Goal: Task Accomplishment & Management: Use online tool/utility

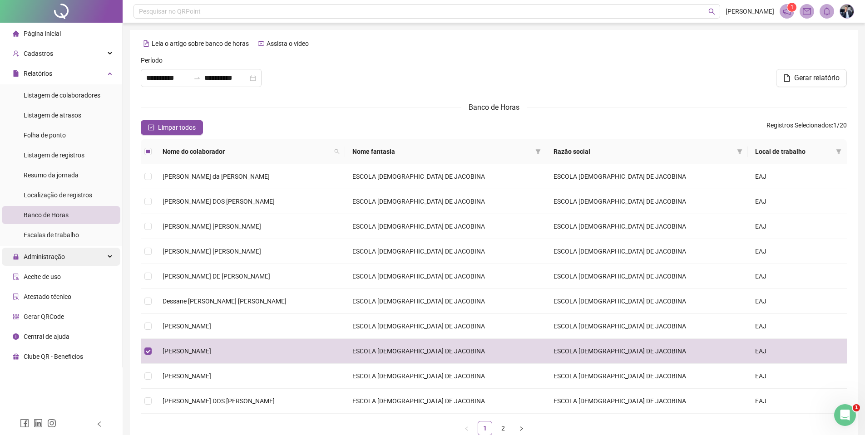
click at [63, 249] on span "Administração" at bounding box center [39, 257] width 52 height 18
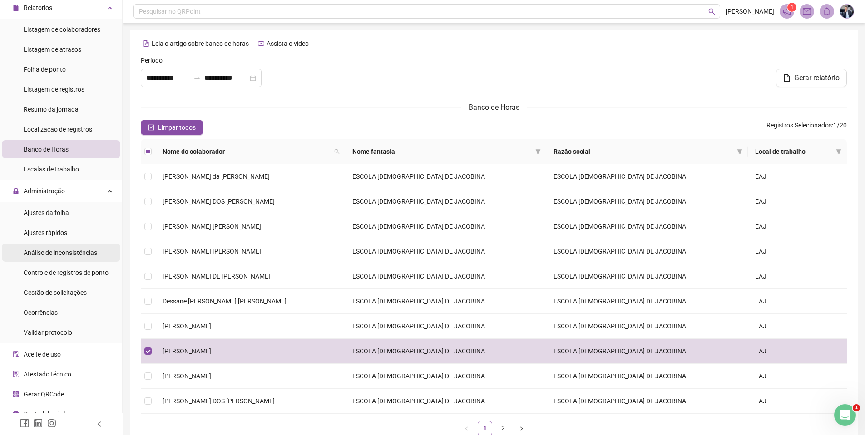
scroll to position [76, 0]
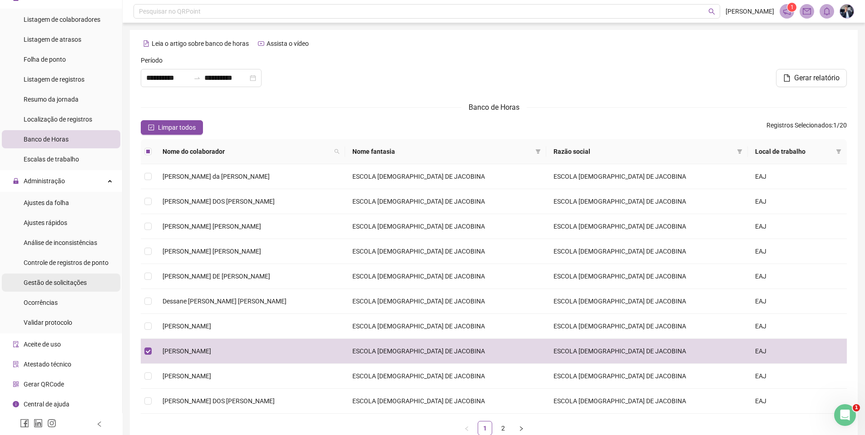
click at [63, 283] on span "Gestão de solicitações" at bounding box center [55, 282] width 63 height 7
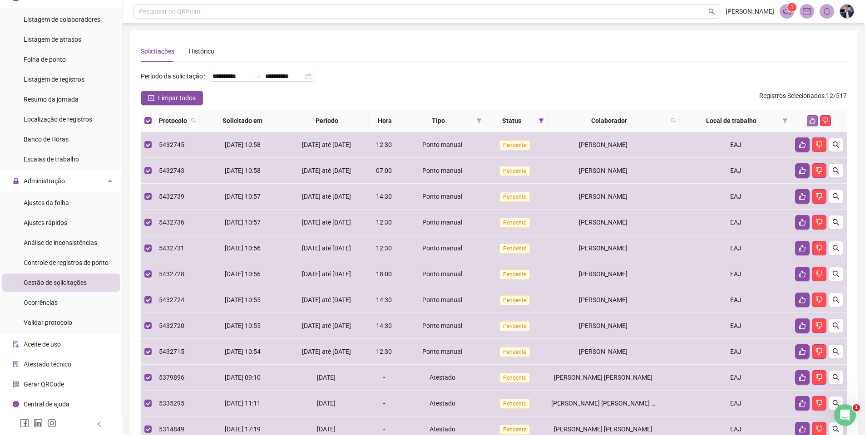
click at [810, 124] on icon "like" at bounding box center [812, 121] width 6 height 6
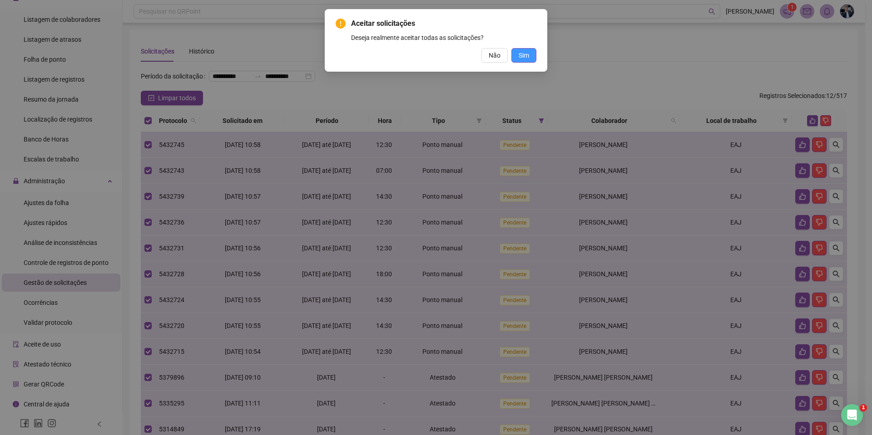
click at [522, 54] on span "Sim" at bounding box center [523, 55] width 10 height 10
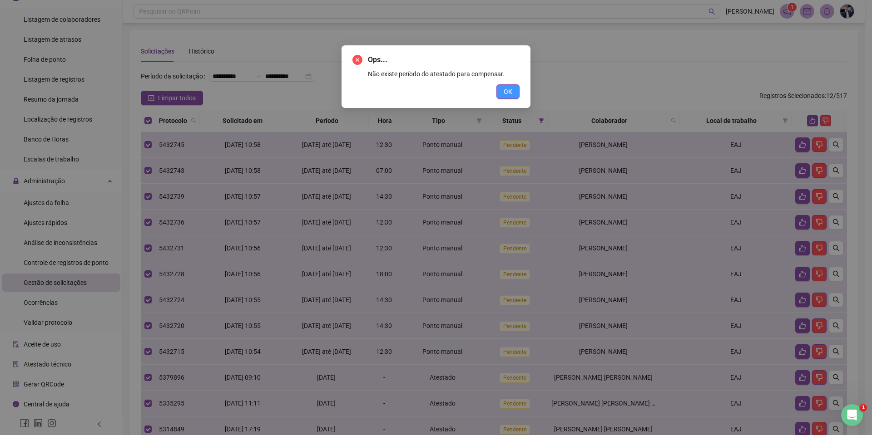
click at [511, 91] on span "OK" at bounding box center [507, 92] width 9 height 10
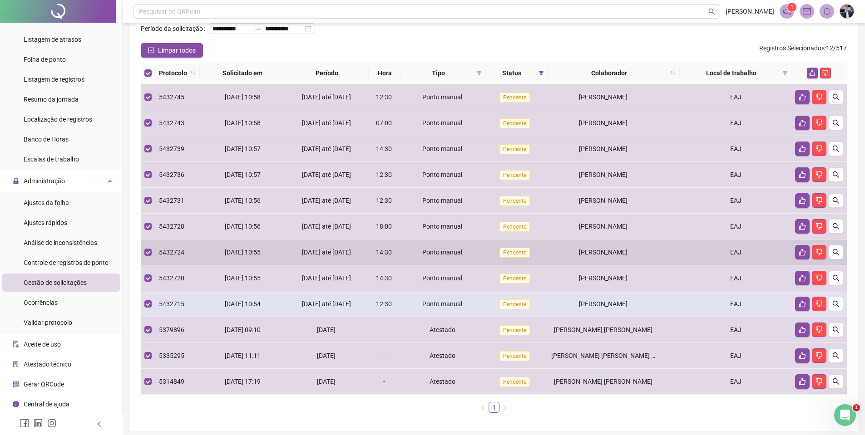
scroll to position [97, 0]
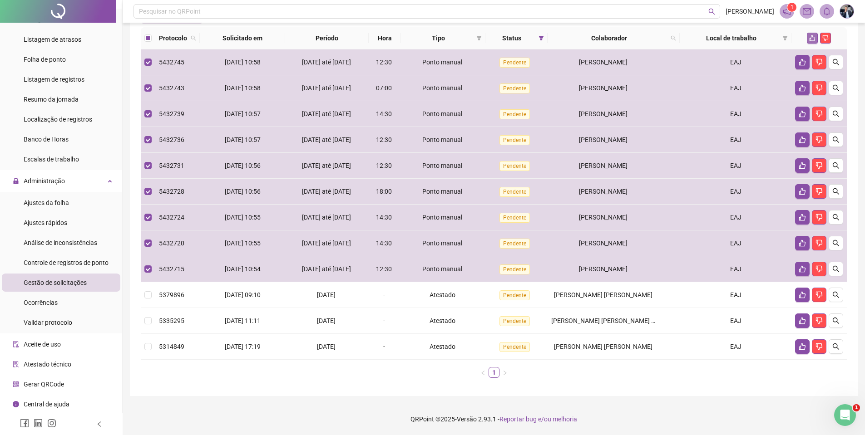
click at [813, 37] on icon "like" at bounding box center [812, 38] width 6 height 6
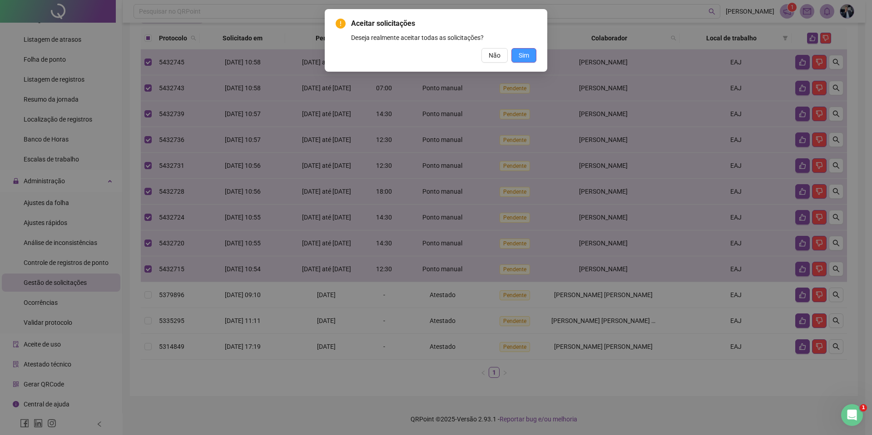
click at [525, 54] on span "Sim" at bounding box center [523, 55] width 10 height 10
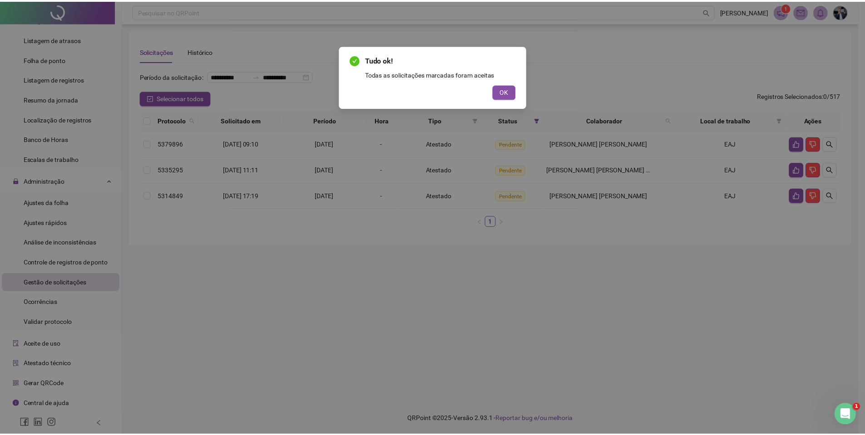
scroll to position [0, 0]
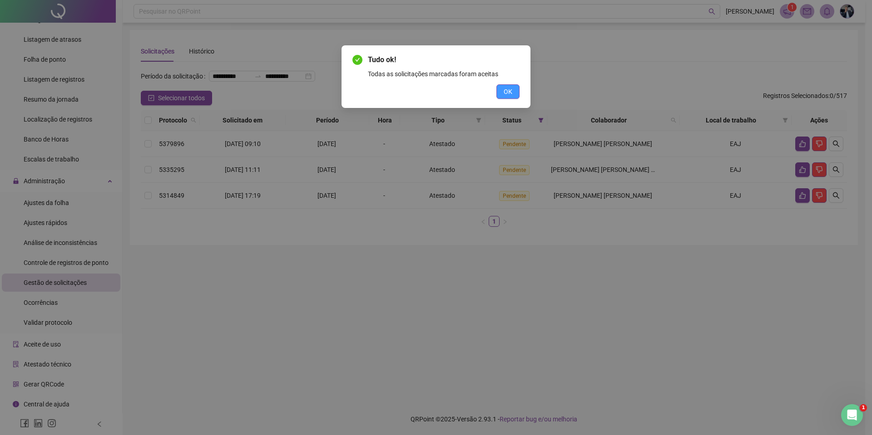
click at [513, 92] on button "OK" at bounding box center [507, 91] width 23 height 15
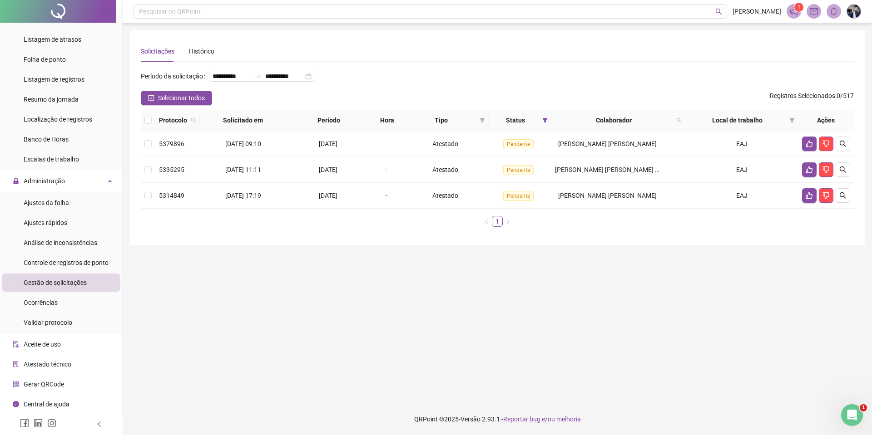
click at [64, 282] on span "Gestão de solicitações" at bounding box center [55, 282] width 63 height 7
click at [76, 282] on span "Gestão de solicitações" at bounding box center [55, 282] width 63 height 7
click at [48, 302] on span "Ocorrências" at bounding box center [41, 302] width 34 height 7
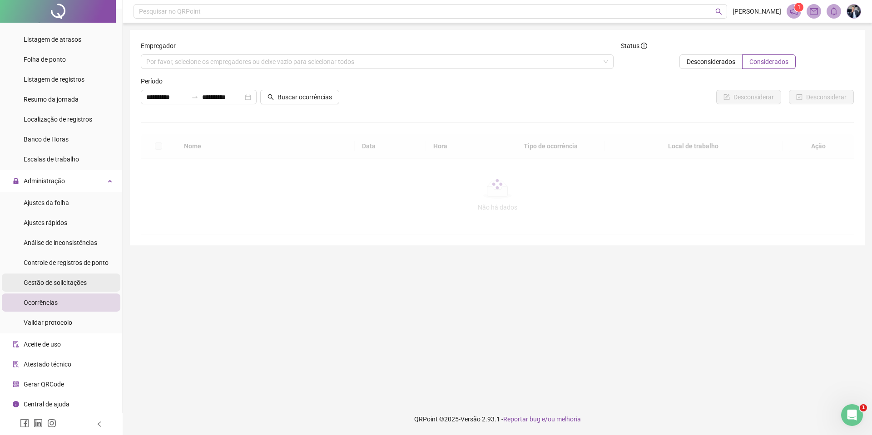
click at [61, 280] on span "Gestão de solicitações" at bounding box center [55, 282] width 63 height 7
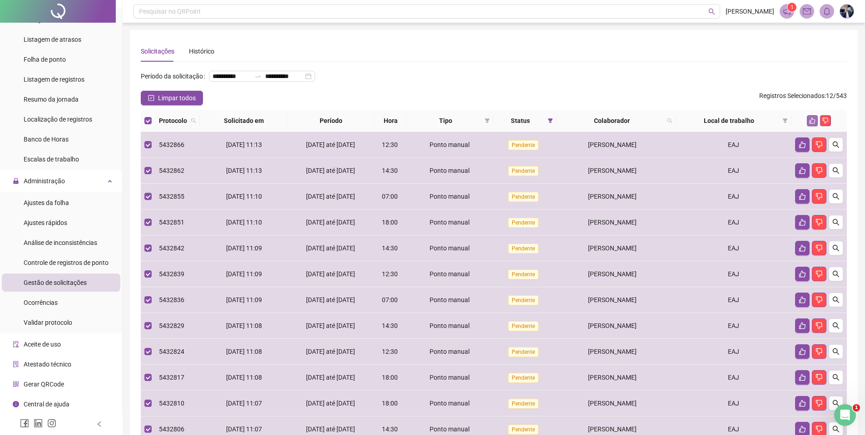
click at [812, 124] on icon "like" at bounding box center [812, 121] width 6 height 6
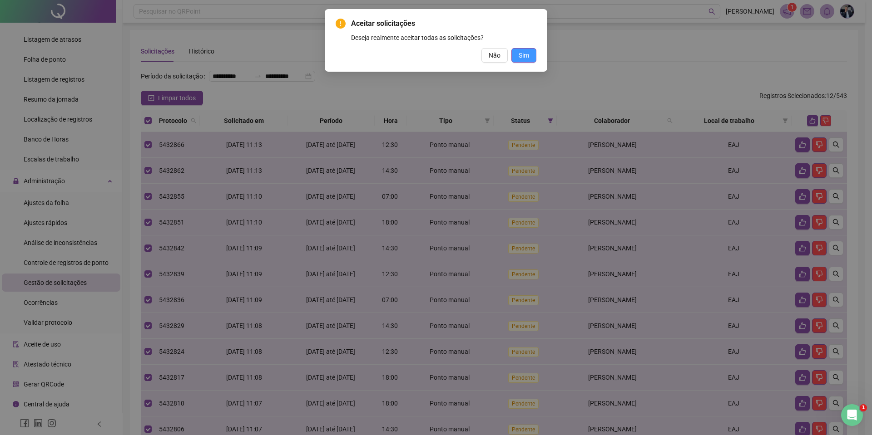
click at [531, 54] on button "Sim" at bounding box center [523, 55] width 25 height 15
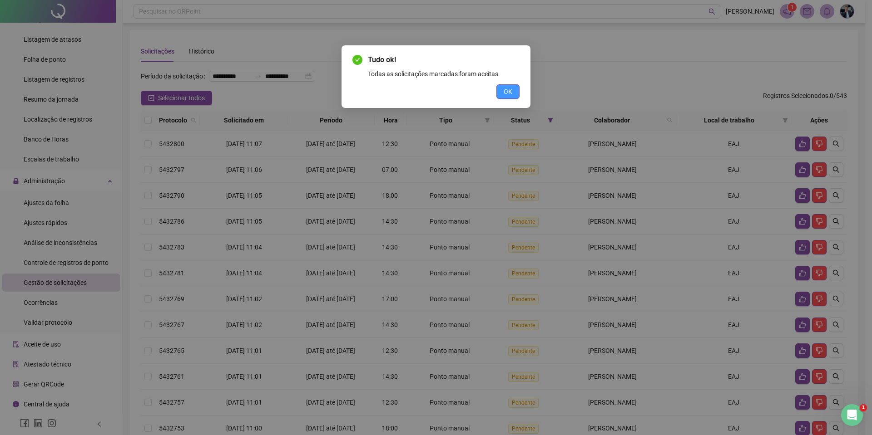
click at [512, 94] on button "OK" at bounding box center [507, 91] width 23 height 15
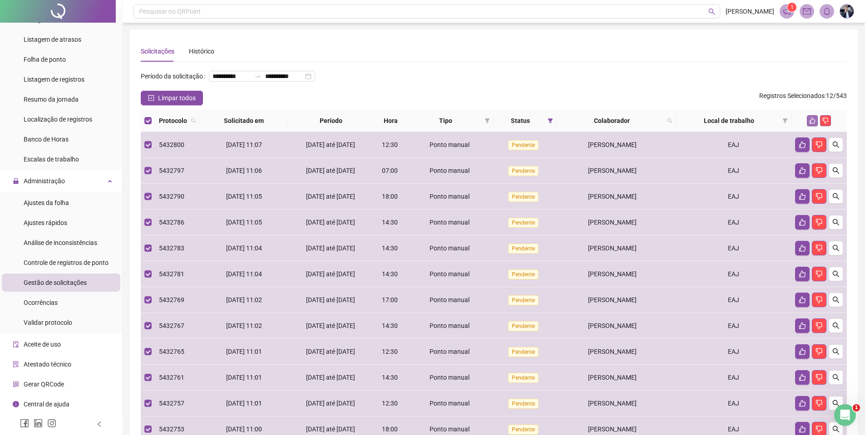
click at [816, 126] on button "button" at bounding box center [812, 120] width 11 height 11
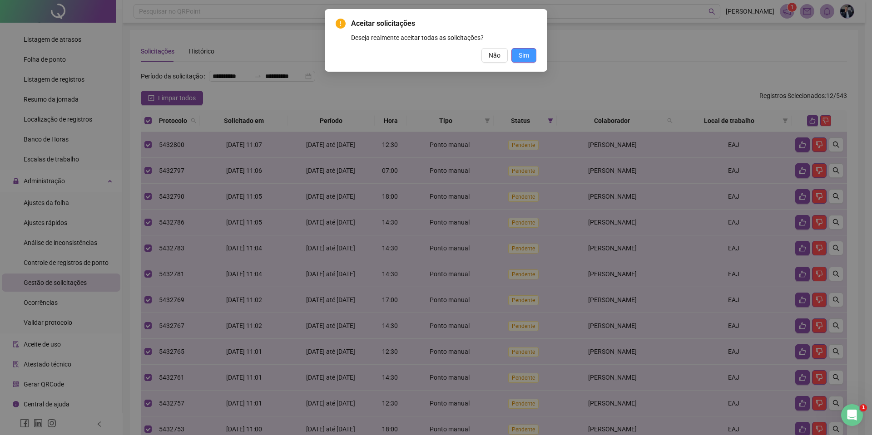
click at [517, 55] on button "Sim" at bounding box center [523, 55] width 25 height 15
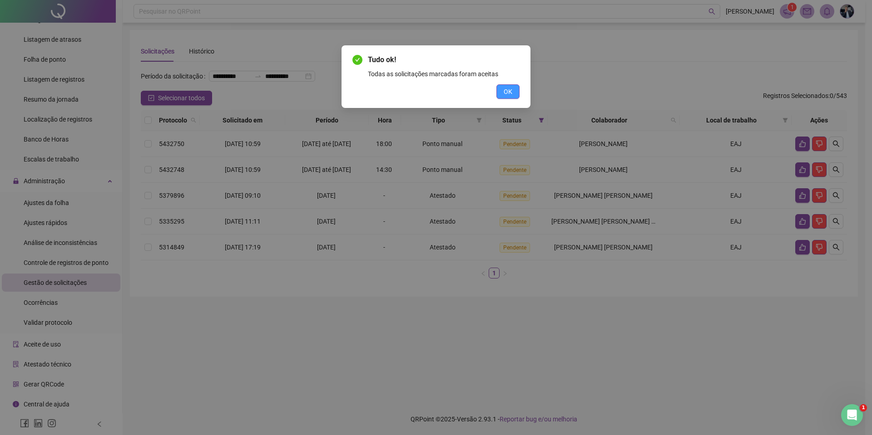
click at [517, 87] on button "OK" at bounding box center [507, 91] width 23 height 15
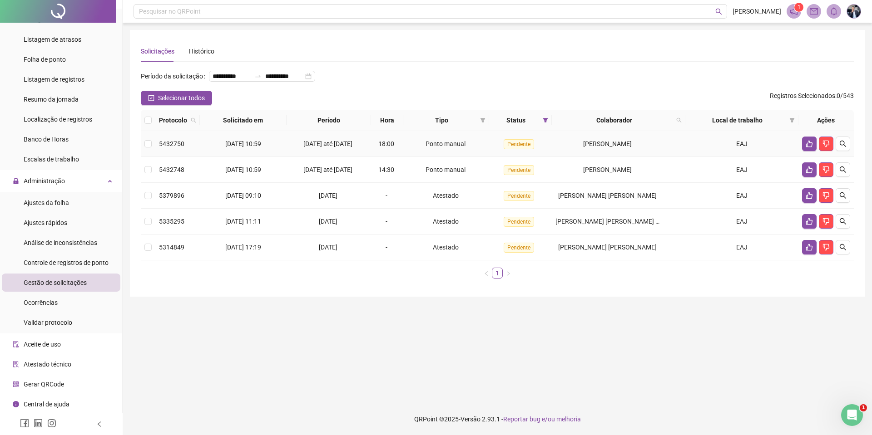
click at [149, 149] on label at bounding box center [147, 144] width 7 height 10
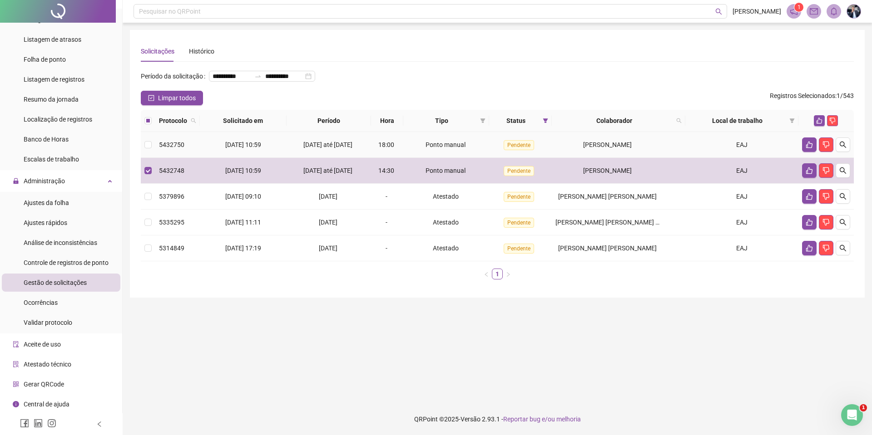
click at [152, 158] on td at bounding box center [148, 145] width 15 height 26
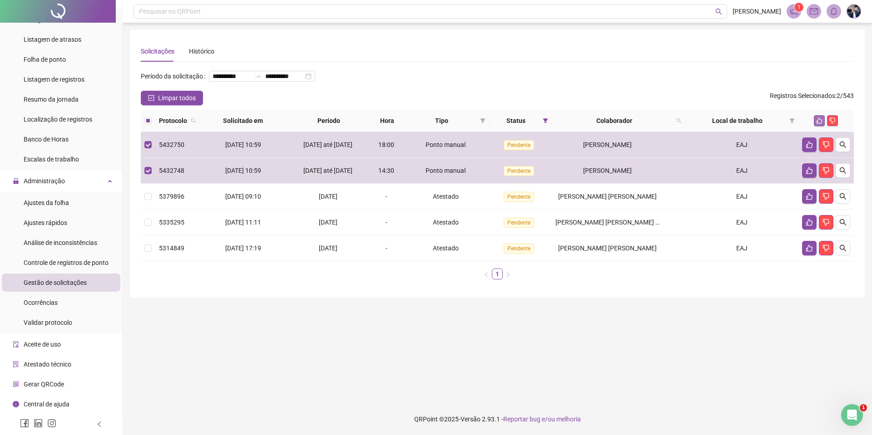
click at [820, 124] on icon "like" at bounding box center [819, 121] width 6 height 6
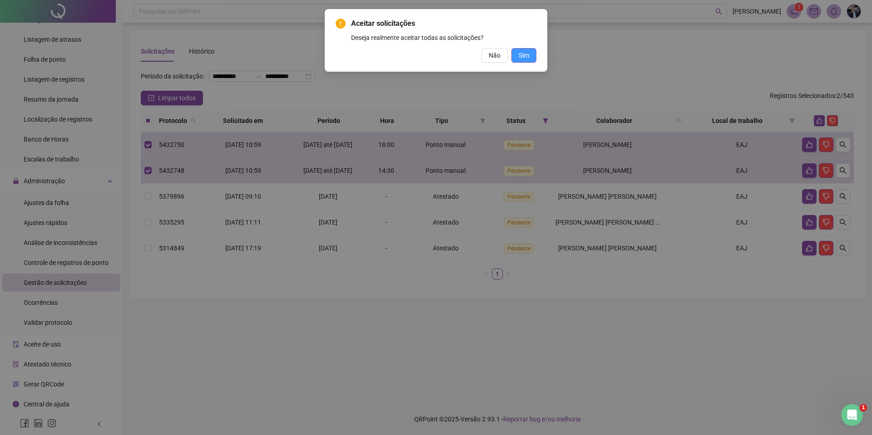
click at [530, 53] on button "Sim" at bounding box center [523, 55] width 25 height 15
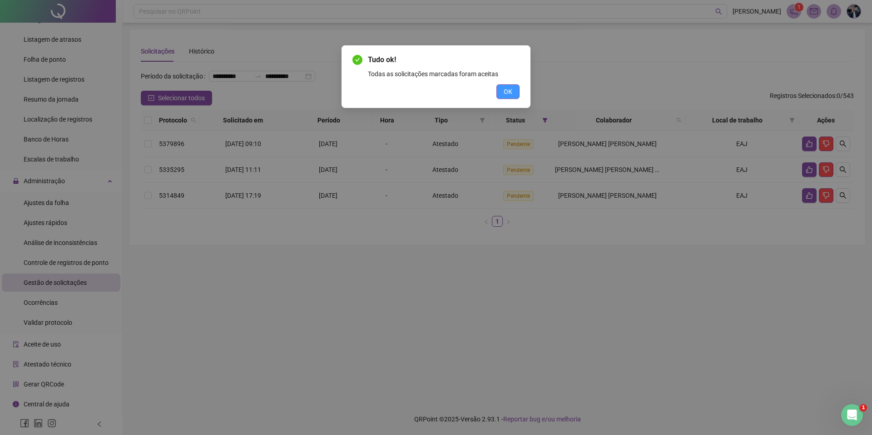
click at [511, 90] on span "OK" at bounding box center [507, 92] width 9 height 10
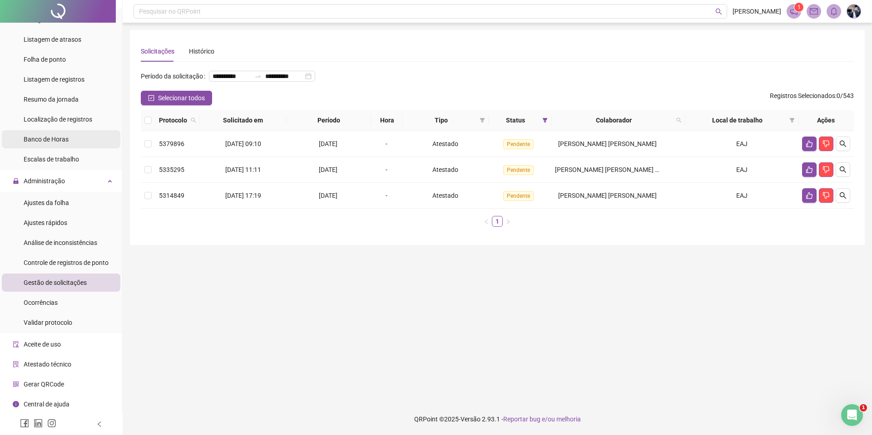
click at [54, 137] on span "Banco de Horas" at bounding box center [46, 139] width 45 height 7
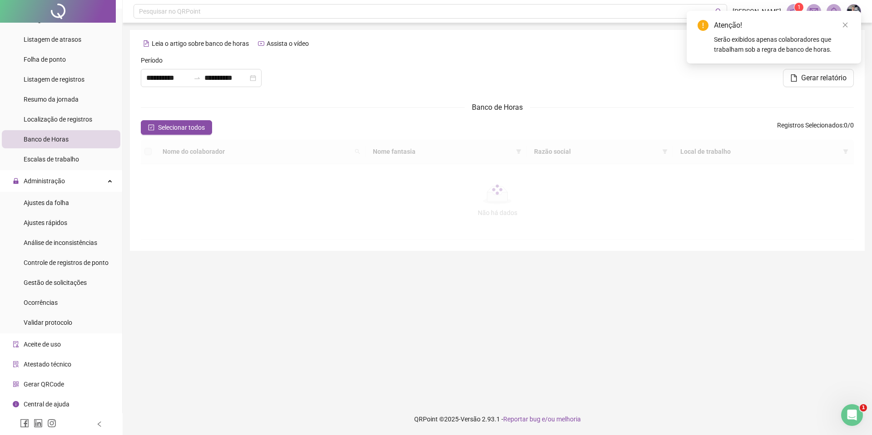
type input "**********"
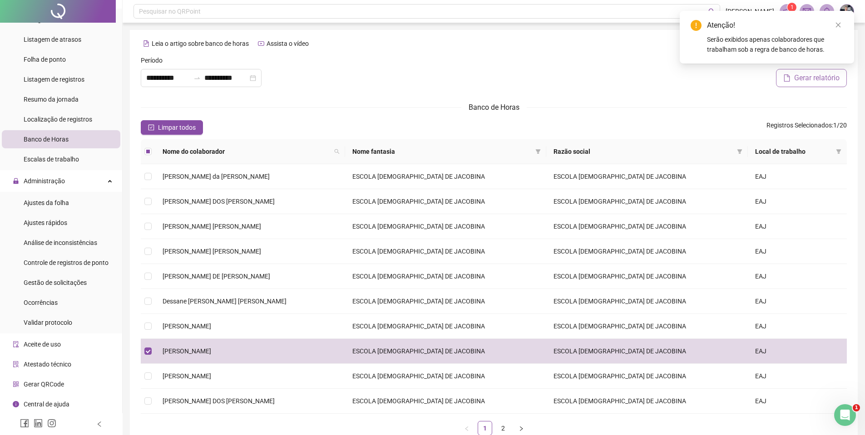
click at [815, 79] on span "Gerar relatório" at bounding box center [816, 78] width 45 height 11
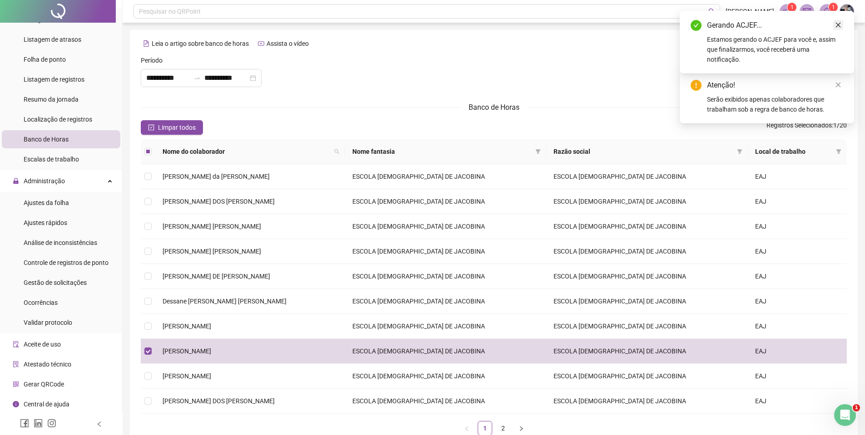
click at [840, 26] on icon "close" at bounding box center [838, 25] width 6 height 6
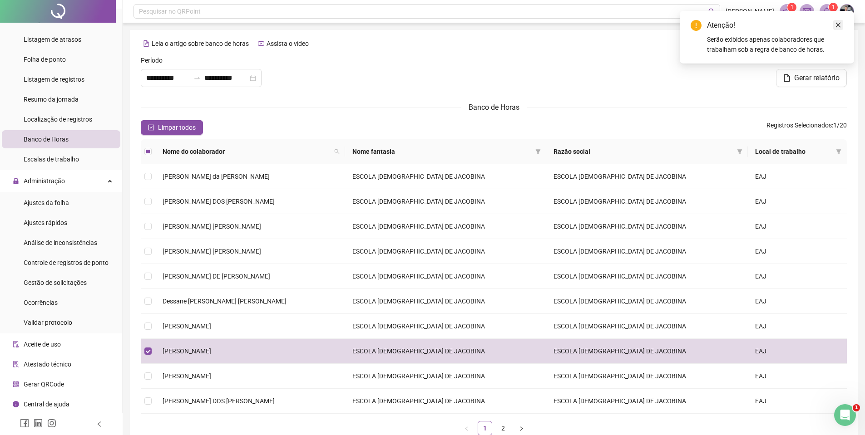
click at [840, 25] on icon "close" at bounding box center [838, 25] width 6 height 6
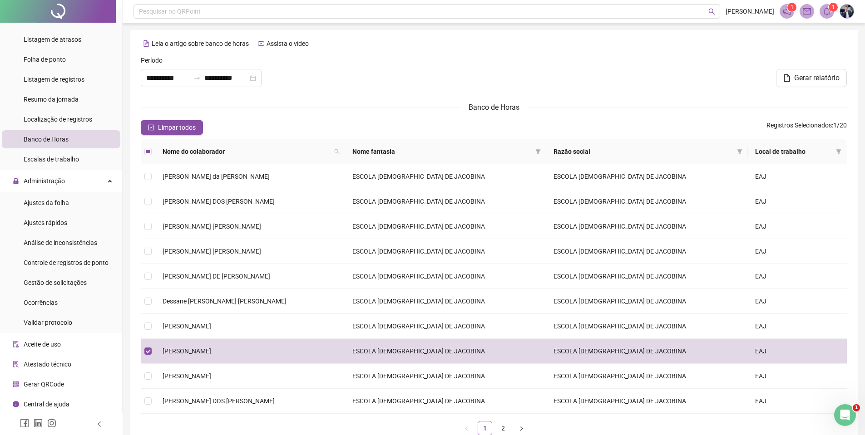
click at [826, 11] on icon "bell" at bounding box center [827, 11] width 8 height 8
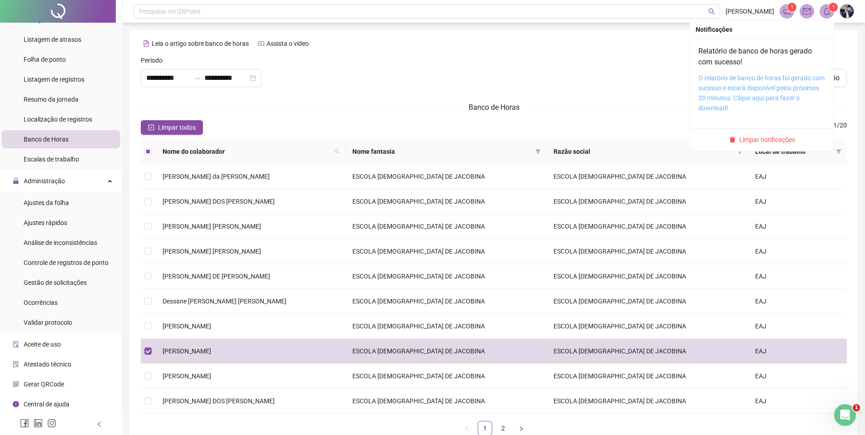
click at [748, 88] on link "O relatório de banco de horas foi gerado com sucesso e estará disponível pelos …" at bounding box center [761, 92] width 126 height 37
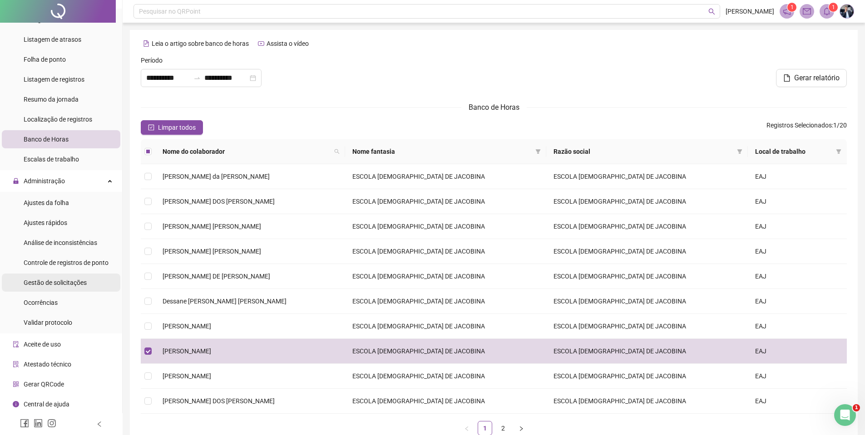
click at [66, 281] on span "Gestão de solicitações" at bounding box center [55, 282] width 63 height 7
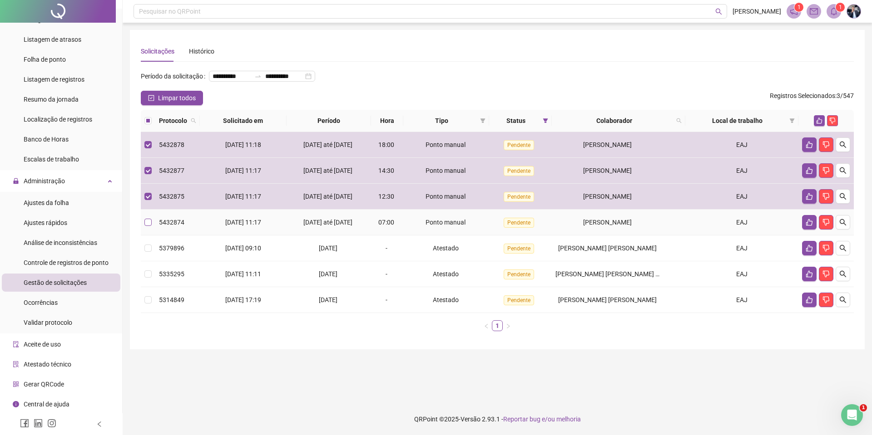
click at [150, 227] on label at bounding box center [147, 222] width 7 height 10
click at [149, 227] on label at bounding box center [147, 222] width 7 height 10
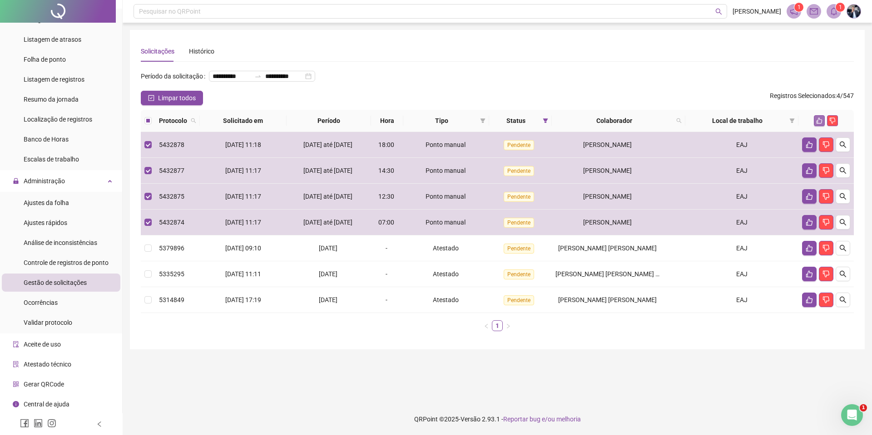
click at [819, 124] on icon "like" at bounding box center [819, 121] width 6 height 6
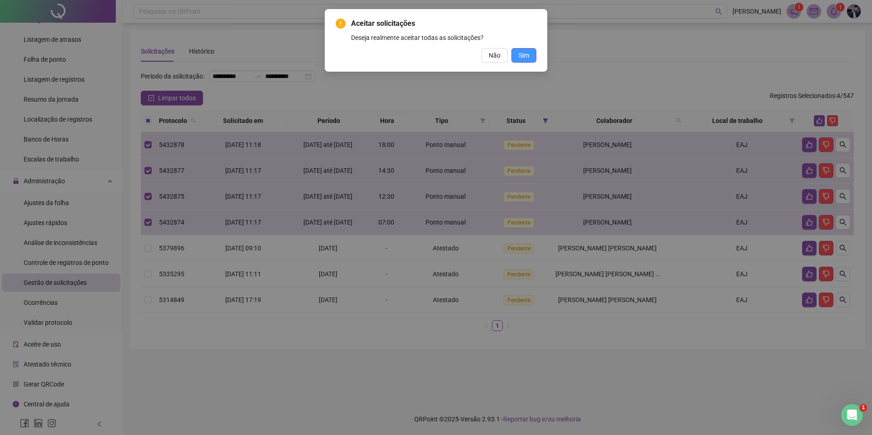
click at [527, 52] on span "Sim" at bounding box center [523, 55] width 10 height 10
